Goal: Register for event/course

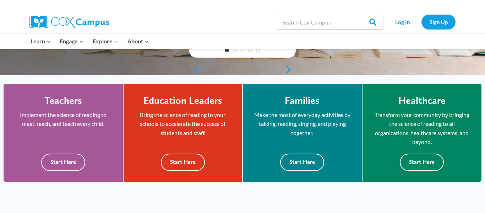
scroll to position [175, 0]
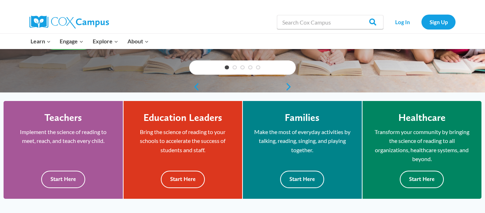
scroll to position [207, 0]
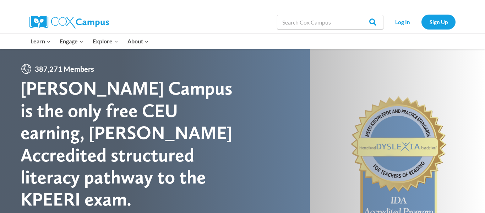
drag, startPoint x: 484, startPoint y: 26, endPoint x: 472, endPoint y: -15, distance: 42.9
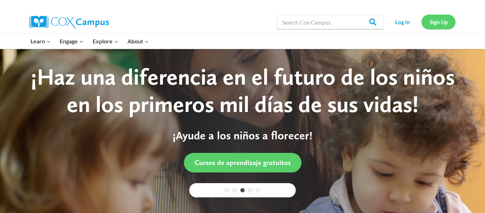
click at [431, 22] on link "Sign Up" at bounding box center [438, 22] width 34 height 15
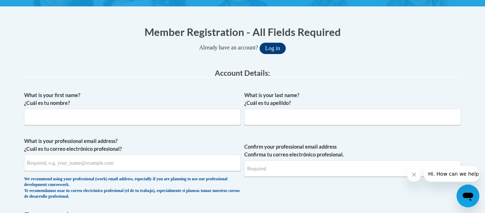
scroll to position [131, 0]
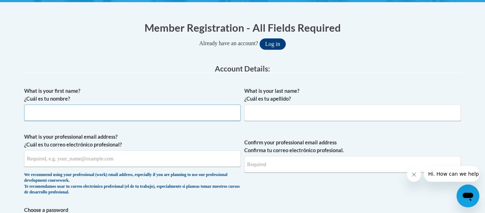
click at [133, 114] on input "What is your first name? ¿Cuál es tu nombre?" at bounding box center [132, 112] width 216 height 16
type input "Emma"
click at [400, 118] on input "What is your last name? ¿Cuál es tu apellido?" at bounding box center [352, 112] width 216 height 16
type input "Harrison"
click at [164, 159] on input "What is your professional email address? ¿Cuál es tu correo electrónico profesi…" at bounding box center [132, 158] width 216 height 16
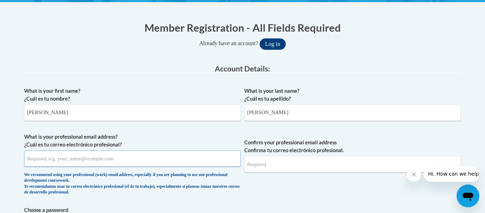
click at [164, 159] on input "What is your professional email address? ¿Cuál es tu correo electrónico profesi…" at bounding box center [132, 158] width 216 height 16
type input "emmaharrison122@gmail.com"
click at [310, 163] on input "Confirm your professional email address Confirma tu correo electrónico profesio…" at bounding box center [352, 164] width 216 height 16
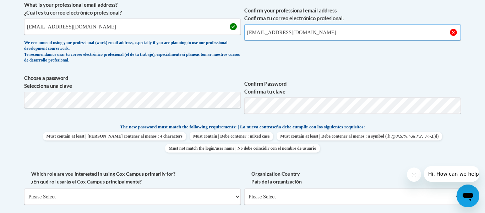
scroll to position [264, 0]
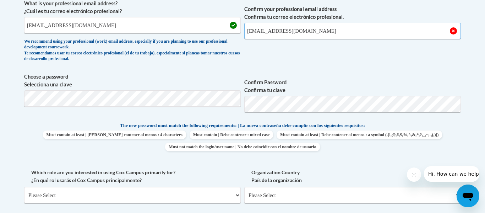
type input "emmaharrison122@gmail.com"
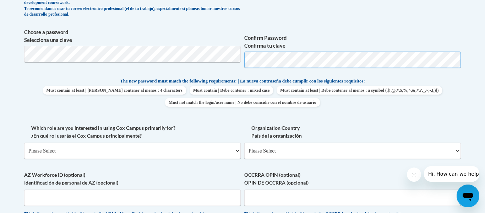
scroll to position [310, 0]
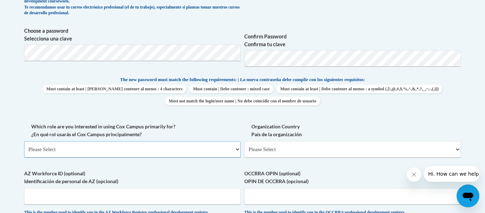
click at [191, 142] on select "Please Select College/University | Colegio/Universidad Community/Nonprofit Part…" at bounding box center [132, 149] width 216 height 16
click at [24, 141] on select "Please Select College/University | Colegio/Universidad Community/Nonprofit Part…" at bounding box center [132, 149] width 216 height 16
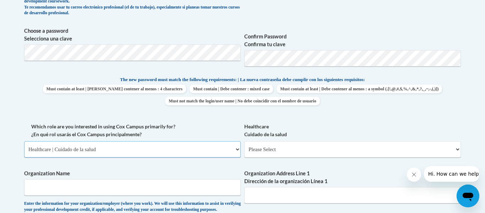
click at [186, 146] on select "Please Select College/University | Colegio/Universidad Community/Nonprofit Part…" at bounding box center [132, 149] width 216 height 16
select select "fbf2d438-af2f-41f8-98f1-81c410e29de3"
click at [24, 141] on select "Please Select College/University | Colegio/Universidad Community/Nonprofit Part…" at bounding box center [132, 149] width 216 height 16
click at [350, 153] on select "Please Select Early Learning/Daycare Teacher/Family Home Care Provider | Maestr…" at bounding box center [352, 149] width 216 height 16
select select "5e2af403-4f2c-4e49-a02f-103e55d7b75b"
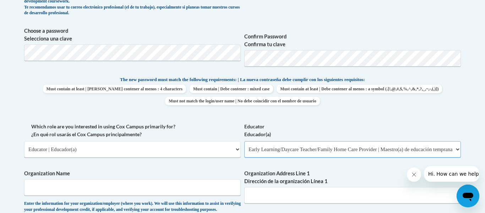
click at [244, 141] on select "Please Select Early Learning/Daycare Teacher/Family Home Care Provider | Maestr…" at bounding box center [352, 149] width 216 height 16
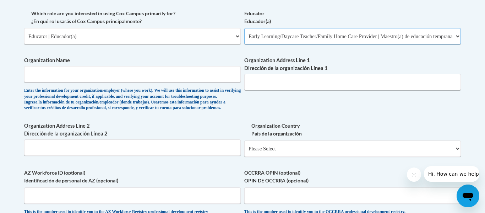
scroll to position [426, 0]
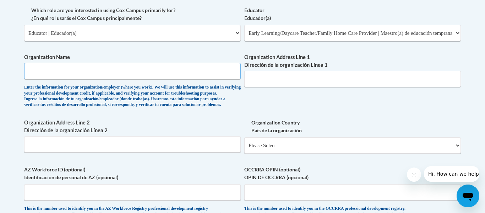
click at [192, 72] on input "Organization Name" at bounding box center [132, 71] width 216 height 16
type input "Saint Stephen Martyr"
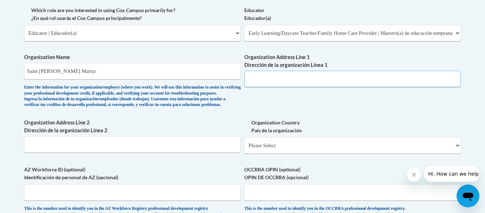
click at [337, 79] on input "Organization Address Line 1 Dirección de la organización Línea 1" at bounding box center [352, 79] width 216 height 16
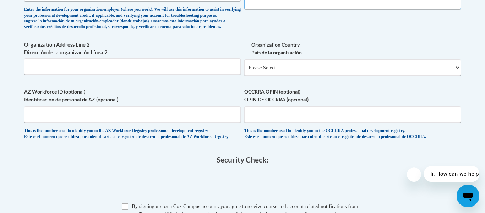
scroll to position [513, 0]
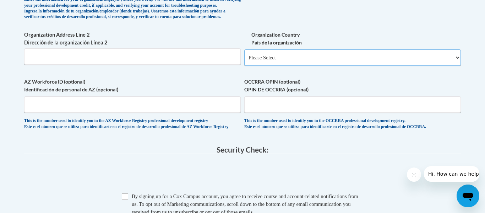
click at [419, 66] on select "Please Select United States | Estados Unidos Outside of the United States | Fue…" at bounding box center [352, 57] width 216 height 16
select select "ad49bcad-a171-4b2e-b99c-48b446064914"
click at [244, 61] on select "Please Select United States | Estados Unidos Outside of the United States | Fue…" at bounding box center [352, 57] width 216 height 16
select select
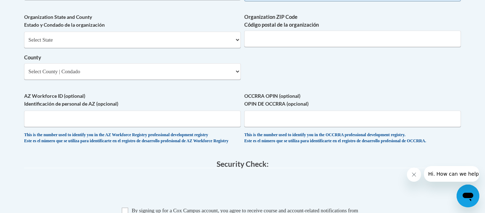
scroll to position [571, 0]
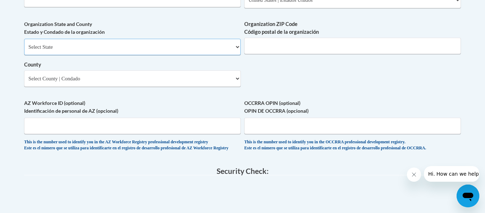
click at [238, 55] on select "Select State Alabama Alaska Arizona Arkansas California Colorado Connecticut De…" at bounding box center [132, 47] width 216 height 16
select select "Kentucky"
click at [24, 50] on select "Select State Alabama Alaska Arizona Arkansas California Colorado Connecticut De…" at bounding box center [132, 47] width 216 height 16
click at [365, 54] on input "Organization ZIP Code Código postal de la organización" at bounding box center [352, 46] width 216 height 16
type input "40213"
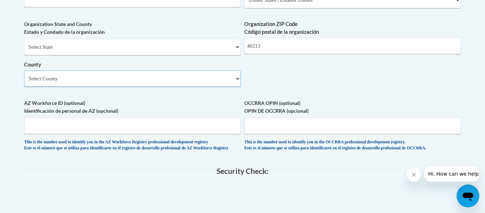
click at [233, 87] on select "Select County Adair Allen Anderson Ballard Barren Bath Bell Boone Bourbon Boyd …" at bounding box center [132, 78] width 216 height 16
select select "Jefferson"
click at [24, 82] on select "Select County Adair Allen Anderson Ballard Barren Bath Bell Boone Bourbon Boyd …" at bounding box center [132, 78] width 216 height 16
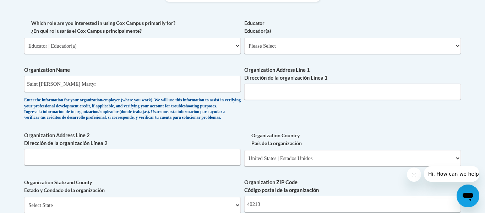
scroll to position [418, 0]
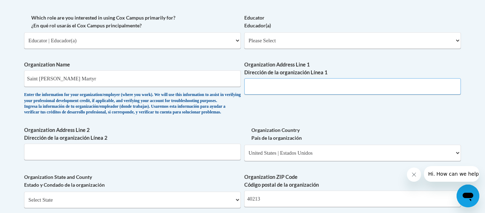
click at [372, 88] on input "Organization Address Line 1 Dirección de la organización Línea 1" at bounding box center [352, 86] width 216 height 16
type input "3015 Greenup road"
click at [450, 43] on select "Please Select Early Learning/Daycare Teacher/Family Home Care Provider | Maestr…" at bounding box center [352, 40] width 216 height 16
select select "5e2af403-4f2c-4e49-a02f-103e55d7b75b"
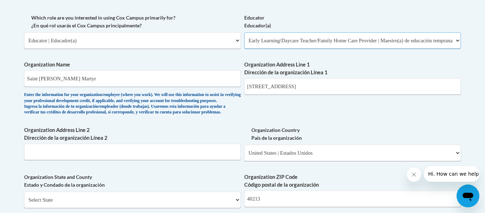
click at [244, 32] on select "Please Select Early Learning/Daycare Teacher/Family Home Care Provider | Maestr…" at bounding box center [352, 40] width 216 height 16
select select "null"
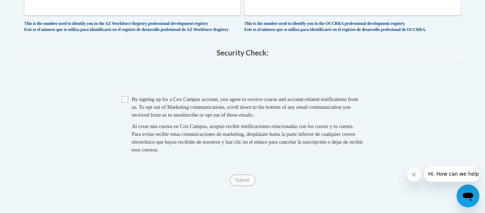
scroll to position [776, 0]
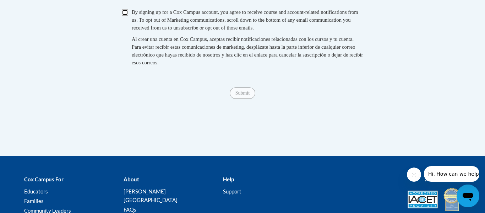
click at [124, 16] on input "Checkbox" at bounding box center [125, 12] width 6 height 6
checkbox input "true"
click at [249, 99] on input "Submit" at bounding box center [243, 92] width 26 height 11
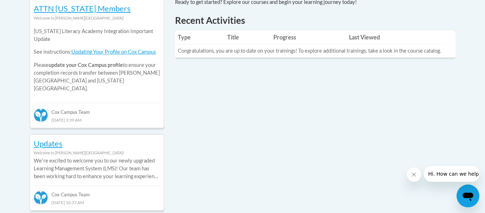
scroll to position [224, 0]
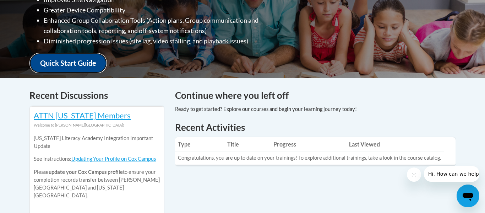
click at [64, 60] on link "Quick Start Guide" at bounding box center [67, 63] width 77 height 20
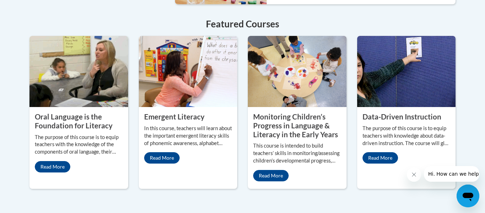
scroll to position [636, 0]
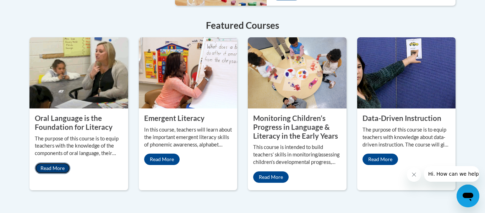
click at [62, 162] on link "Read More" at bounding box center [52, 167] width 35 height 11
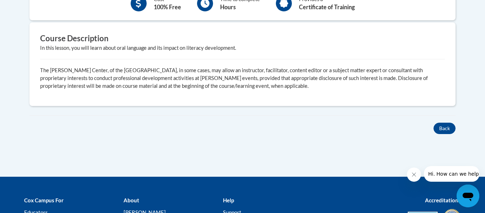
scroll to position [274, 0]
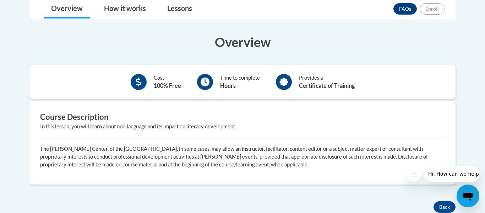
scroll to position [155, 0]
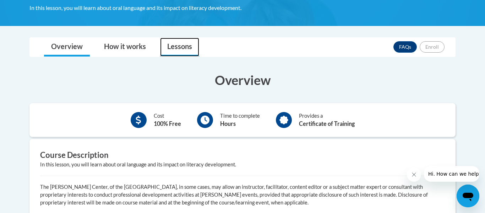
click at [185, 48] on link "Lessons" at bounding box center [179, 47] width 39 height 19
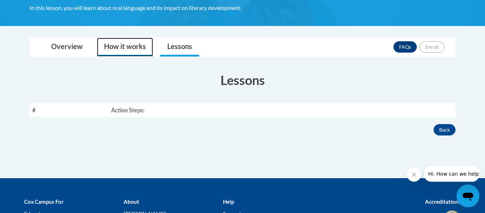
click at [135, 43] on link "How it works" at bounding box center [125, 47] width 56 height 19
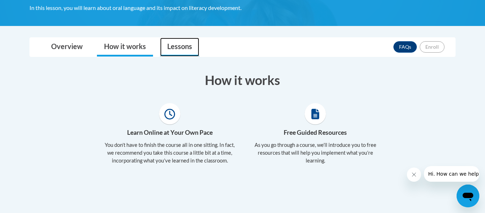
click at [188, 51] on link "Lessons" at bounding box center [179, 47] width 39 height 19
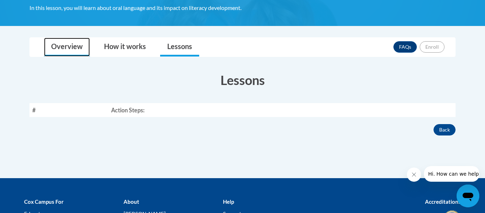
click at [74, 47] on link "Overview" at bounding box center [67, 47] width 46 height 19
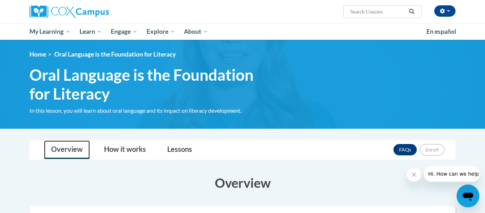
scroll to position [52, 0]
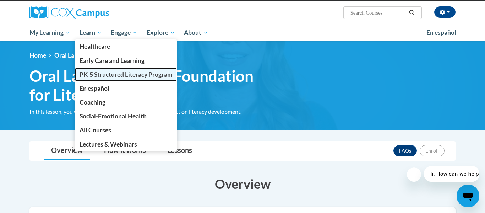
click at [116, 71] on span "PK-5 Structured Literacy Program" at bounding box center [125, 74] width 93 height 7
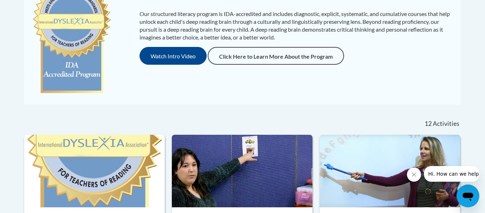
scroll to position [195, 0]
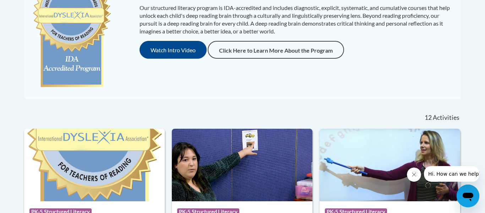
drag, startPoint x: 0, startPoint y: 0, endPoint x: 484, endPoint y: 67, distance: 489.0
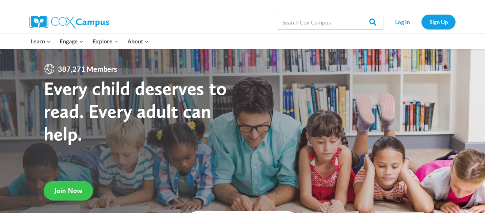
click at [82, 189] on link "Join Now" at bounding box center [68, 191] width 49 height 20
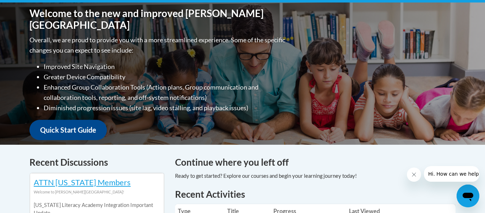
scroll to position [159, 0]
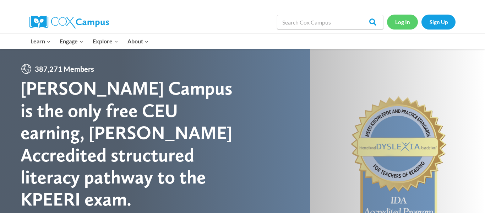
click at [412, 27] on link "Log In" at bounding box center [402, 22] width 31 height 15
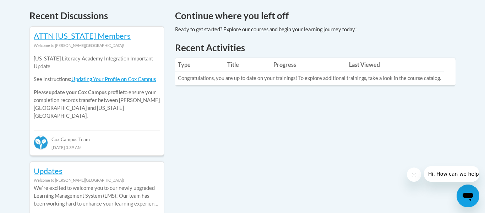
scroll to position [291, 0]
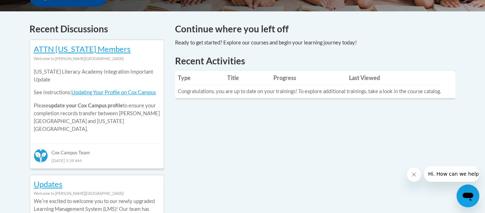
click at [434, 100] on div "Recent Activities Type Title Progress Last Viewed Congratulations, you are up t…" at bounding box center [315, 77] width 280 height 46
click at [419, 97] on td "Congratulations, you are up to date on your trainings! To explore additional tr…" at bounding box center [309, 91] width 269 height 13
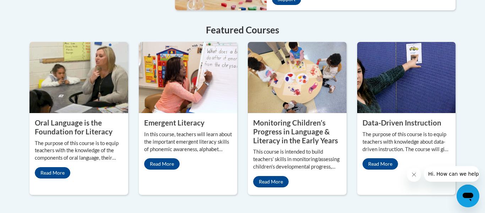
scroll to position [632, 0]
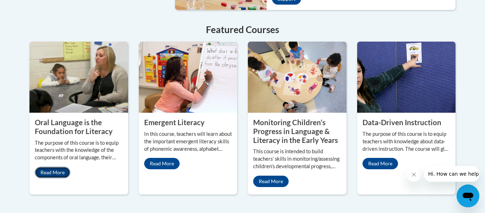
click at [46, 170] on link "Read More" at bounding box center [52, 171] width 35 height 11
click at [163, 158] on link "Read More" at bounding box center [161, 163] width 35 height 11
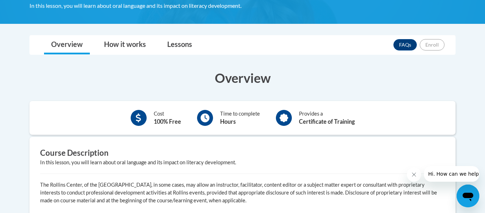
scroll to position [157, 0]
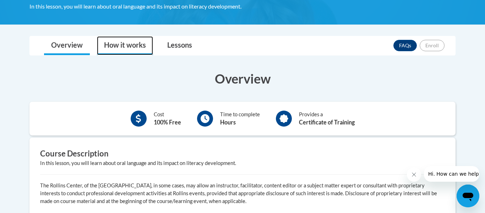
click at [123, 43] on link "How it works" at bounding box center [125, 45] width 56 height 19
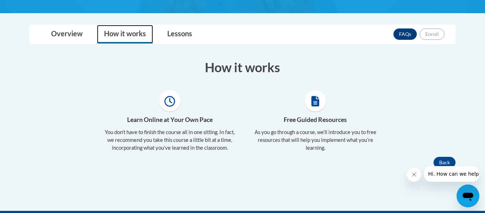
scroll to position [183, 0]
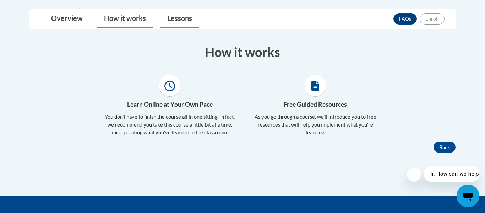
click at [183, 17] on link "Lessons" at bounding box center [179, 19] width 39 height 19
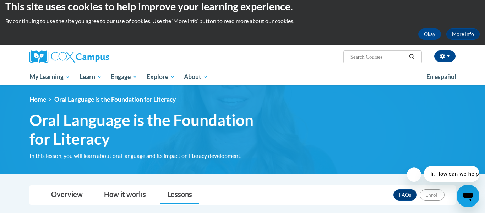
scroll to position [0, 0]
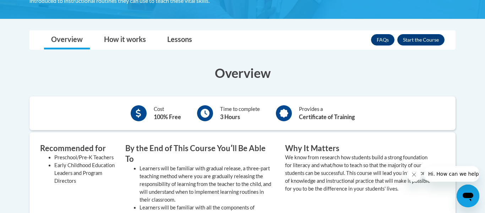
scroll to position [167, 0]
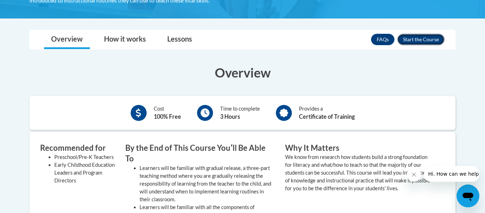
click at [422, 40] on button "Enroll" at bounding box center [420, 39] width 47 height 11
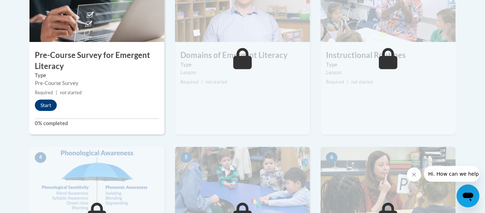
scroll to position [269, 0]
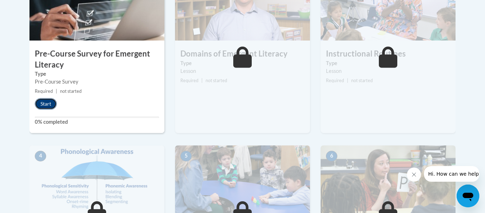
click at [40, 105] on button "Start" at bounding box center [46, 103] width 22 height 11
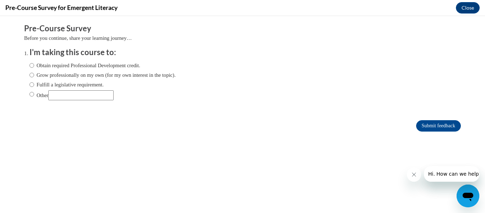
scroll to position [0, 0]
click at [32, 65] on input "Obtain required Professional Development credit." at bounding box center [31, 65] width 5 height 8
radio input "true"
click at [439, 128] on input "Submit feedback" at bounding box center [438, 125] width 45 height 11
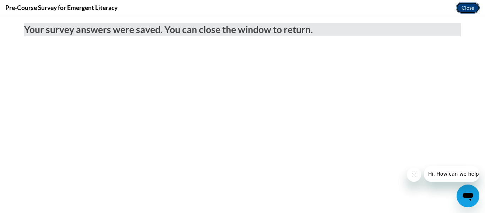
click at [469, 12] on button "Close" at bounding box center [468, 7] width 24 height 11
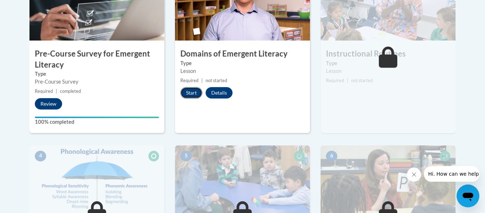
click at [194, 88] on button "Start" at bounding box center [191, 92] width 22 height 11
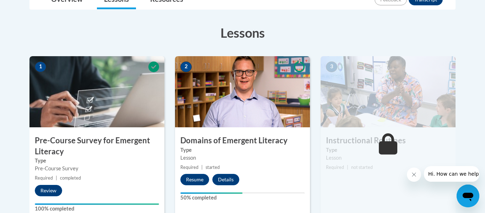
scroll to position [214, 0]
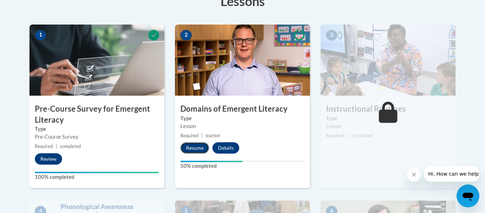
click at [199, 146] on button "Resume" at bounding box center [194, 147] width 29 height 11
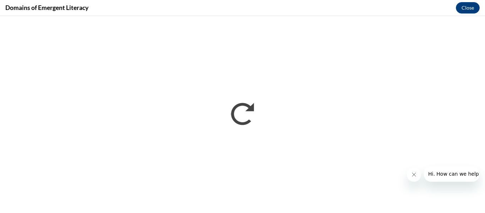
scroll to position [0, 0]
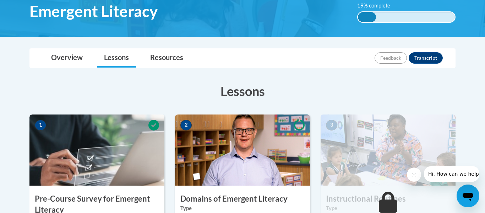
scroll to position [191, 0]
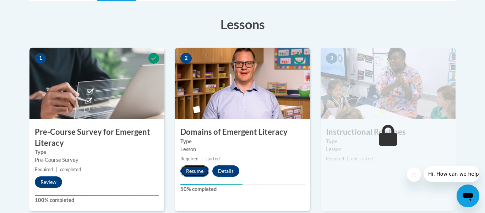
click at [201, 171] on button "Resume" at bounding box center [194, 170] width 29 height 11
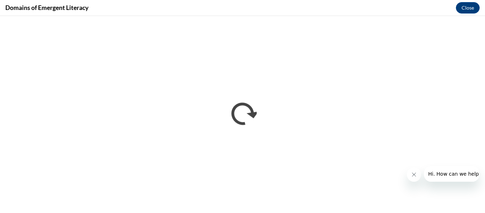
scroll to position [0, 0]
